Goal: Use online tool/utility: Utilize a website feature to perform a specific function

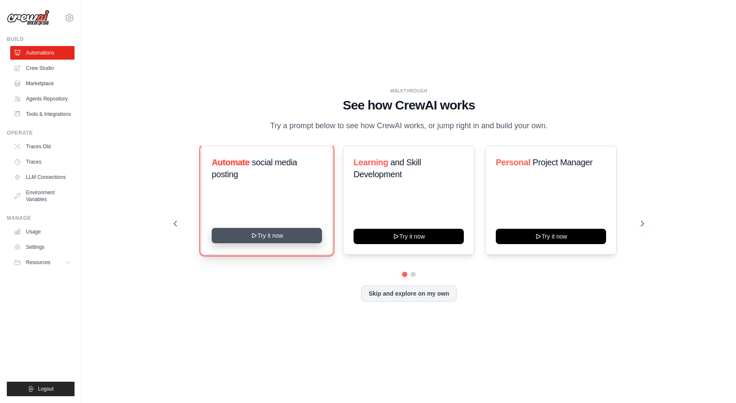
click at [297, 237] on button "Try it now" at bounding box center [267, 235] width 110 height 15
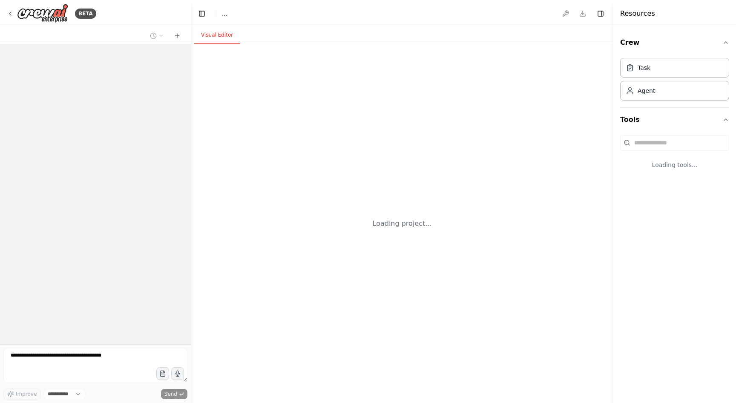
select select "****"
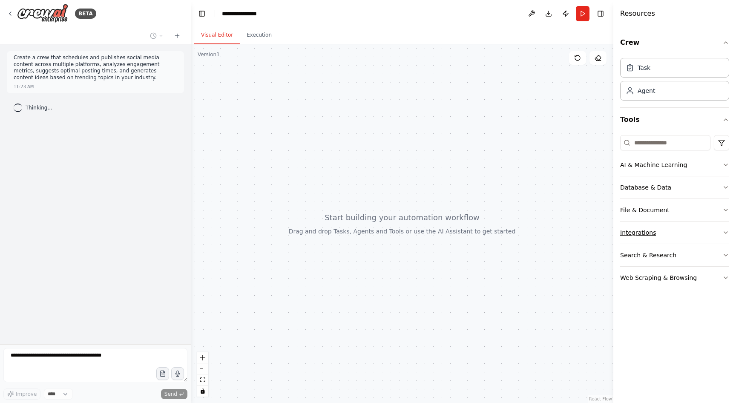
click at [715, 235] on button "Integrations" at bounding box center [674, 232] width 109 height 22
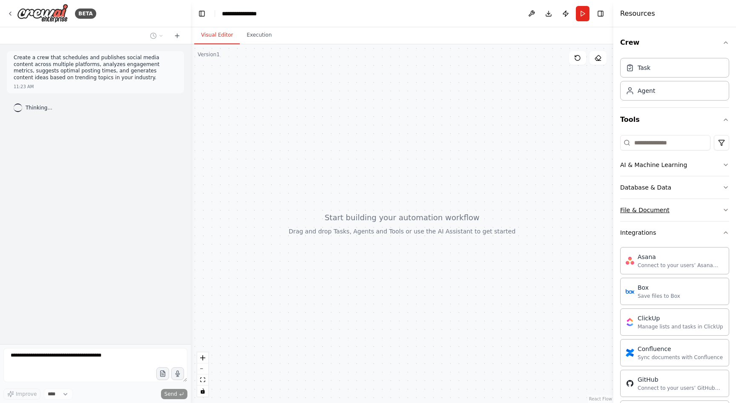
click at [704, 210] on button "File & Document" at bounding box center [674, 210] width 109 height 22
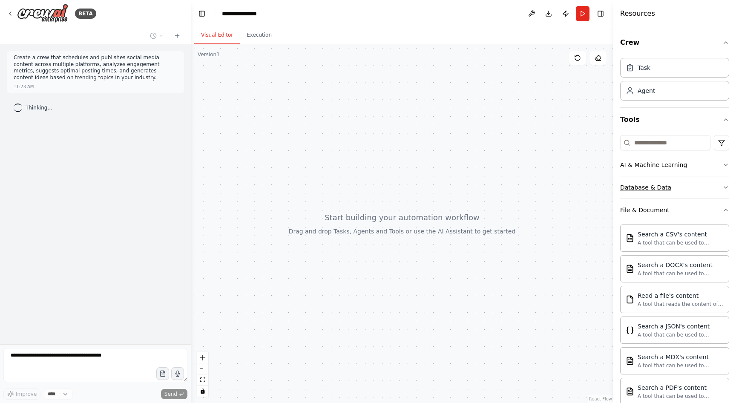
click at [693, 184] on button "Database & Data" at bounding box center [674, 187] width 109 height 22
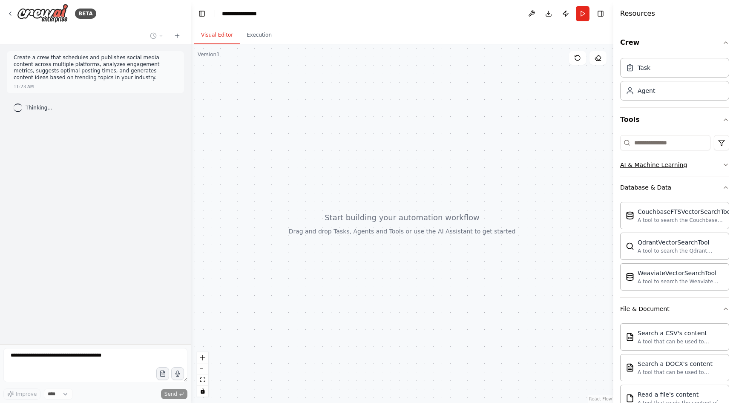
click at [694, 165] on button "AI & Machine Learning" at bounding box center [674, 165] width 109 height 22
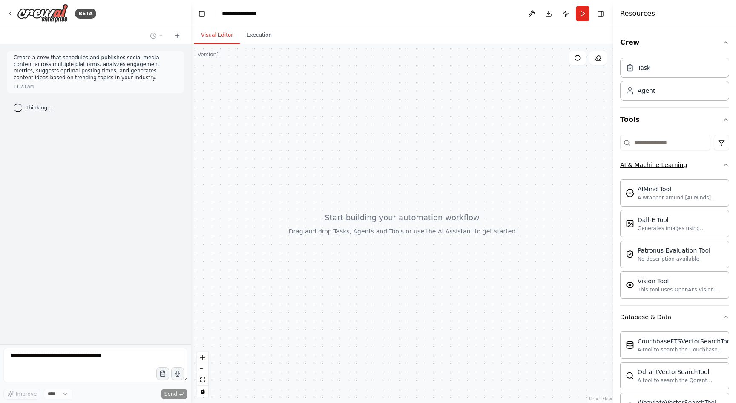
click at [693, 164] on button "AI & Machine Learning" at bounding box center [674, 165] width 109 height 22
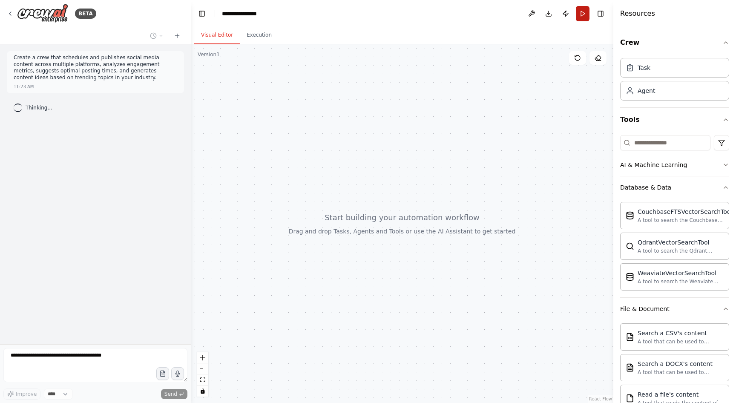
click at [580, 14] on button "Run" at bounding box center [583, 13] width 14 height 15
click at [263, 38] on button "Execution" at bounding box center [259, 35] width 39 height 18
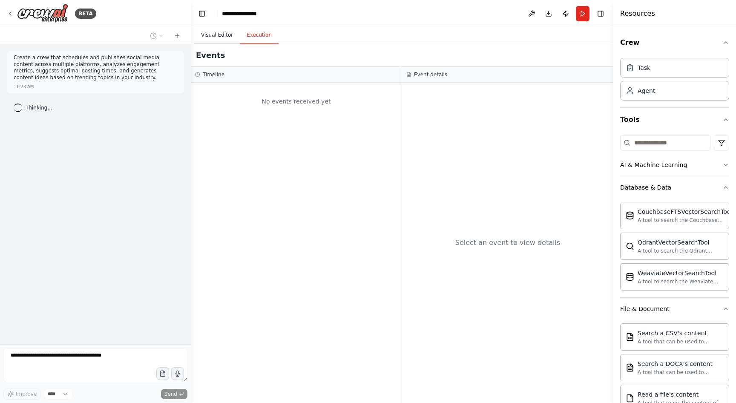
click at [219, 37] on button "Visual Editor" at bounding box center [217, 35] width 46 height 18
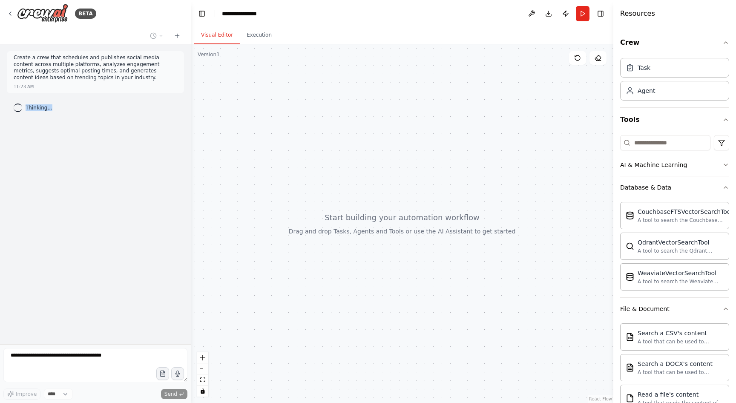
drag, startPoint x: 25, startPoint y: 108, endPoint x: 60, endPoint y: 110, distance: 35.4
click at [60, 110] on div "Thinking..." at bounding box center [95, 107] width 177 height 15
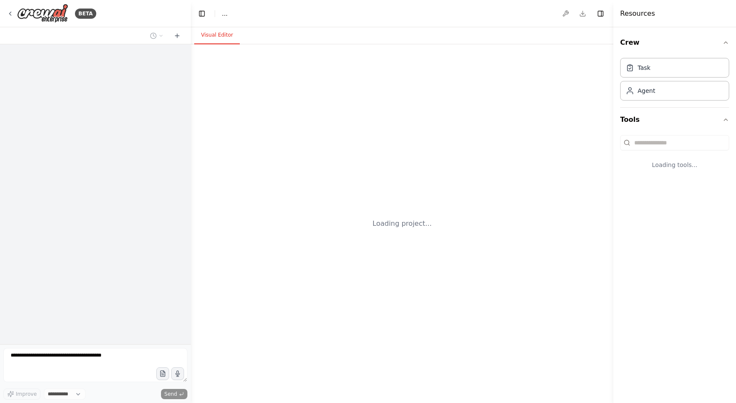
select select "****"
